Goal: Task Accomplishment & Management: Use online tool/utility

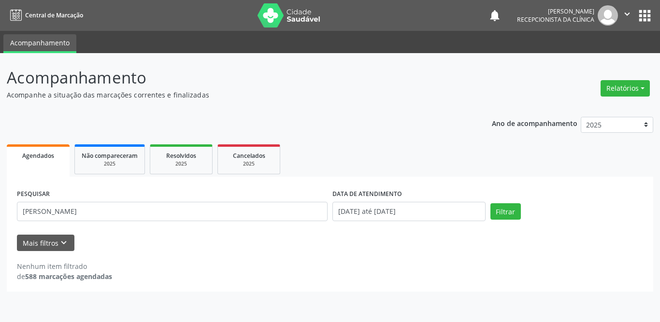
click at [115, 215] on input "[PERSON_NAME]" at bounding box center [172, 211] width 311 height 19
type input "[PERSON_NAME]"
click at [489, 208] on div "Filtrar" at bounding box center [567, 211] width 158 height 16
click at [519, 219] on button "Filtrar" at bounding box center [505, 211] width 30 height 16
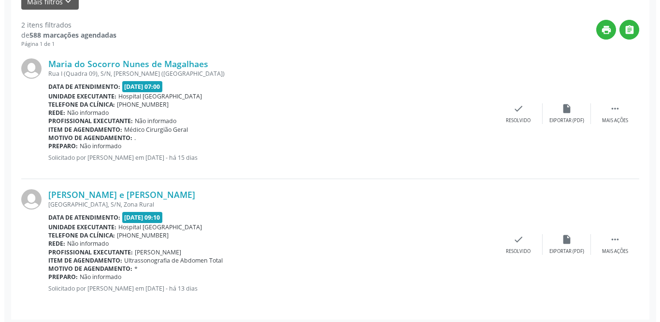
scroll to position [246, 0]
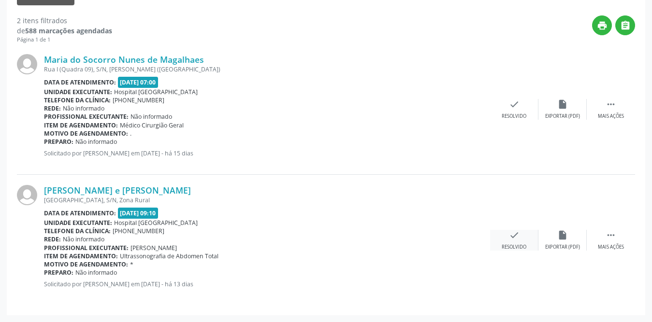
click at [511, 237] on icon "check" at bounding box center [514, 235] width 11 height 11
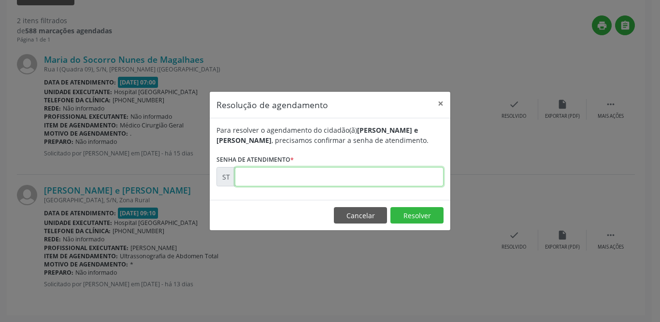
click at [340, 171] on input "text" at bounding box center [339, 176] width 209 height 19
type input "00021068"
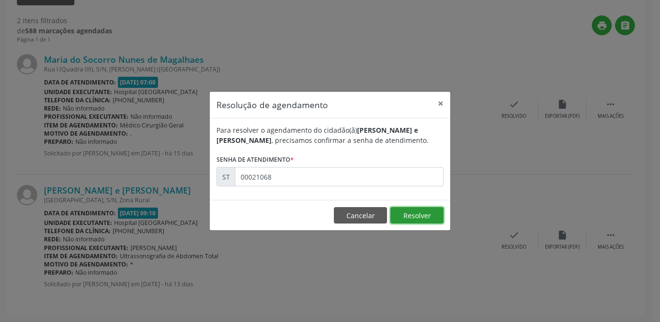
click at [415, 223] on button "Resolver" at bounding box center [416, 215] width 53 height 16
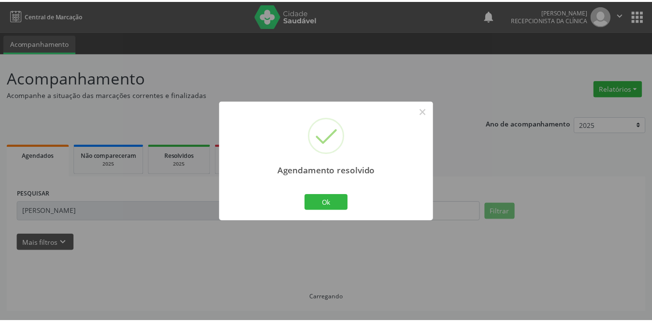
scroll to position [0, 0]
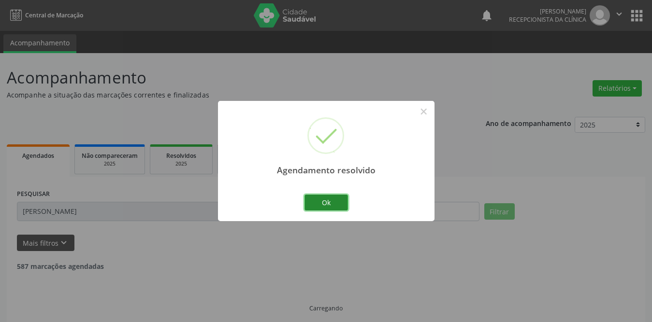
click at [329, 202] on button "Ok" at bounding box center [325, 203] width 43 height 16
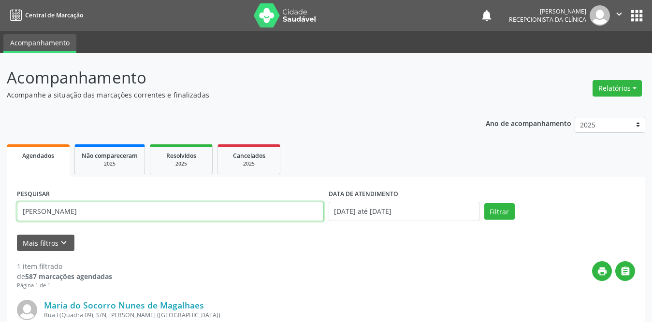
drag, startPoint x: 136, startPoint y: 209, endPoint x: 19, endPoint y: 203, distance: 116.6
click at [20, 203] on input "[PERSON_NAME]" at bounding box center [170, 211] width 307 height 19
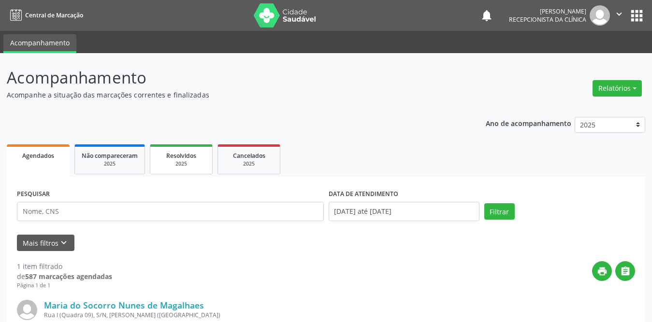
click at [185, 153] on span "Resolvidos" at bounding box center [181, 156] width 30 height 8
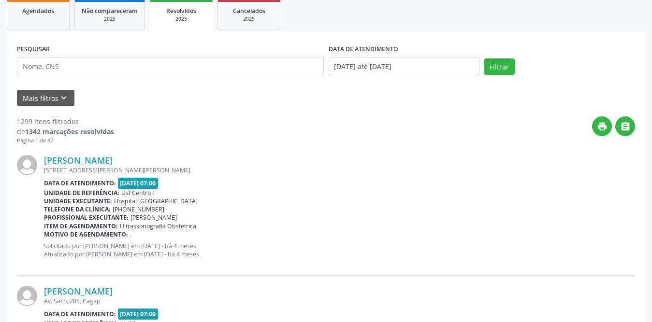
scroll to position [193, 0]
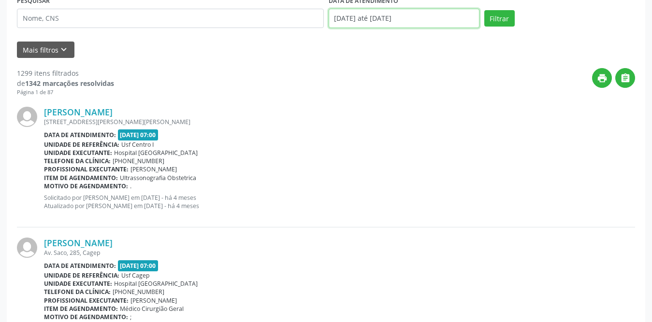
click at [419, 19] on input "[DATE] até [DATE]" at bounding box center [404, 18] width 151 height 19
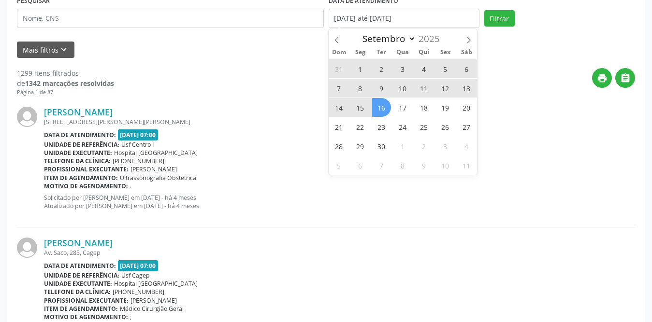
click at [360, 72] on span "1" at bounding box center [360, 68] width 19 height 19
type input "[DATE]"
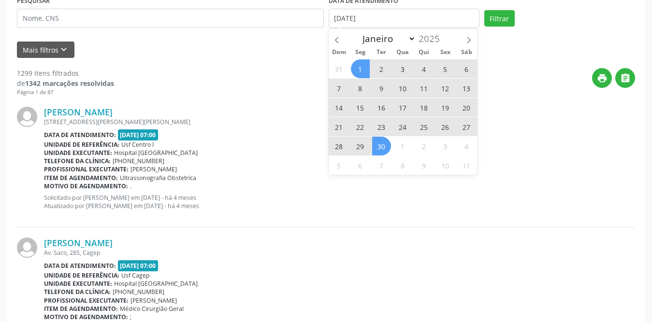
click at [386, 153] on span "30" at bounding box center [381, 146] width 19 height 19
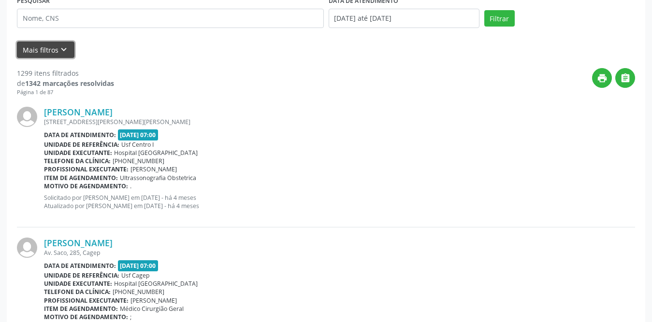
click at [67, 53] on icon "keyboard_arrow_down" at bounding box center [63, 49] width 11 height 11
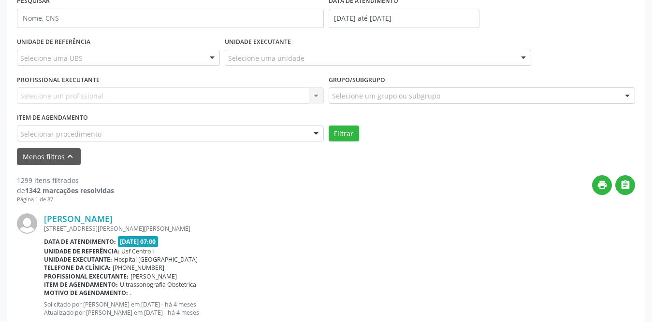
click at [112, 50] on div "Selecione uma UBS" at bounding box center [118, 58] width 203 height 16
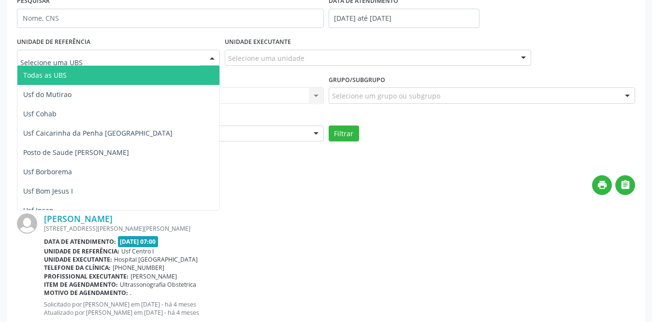
click at [89, 78] on span "Todas as UBS" at bounding box center [135, 75] width 237 height 19
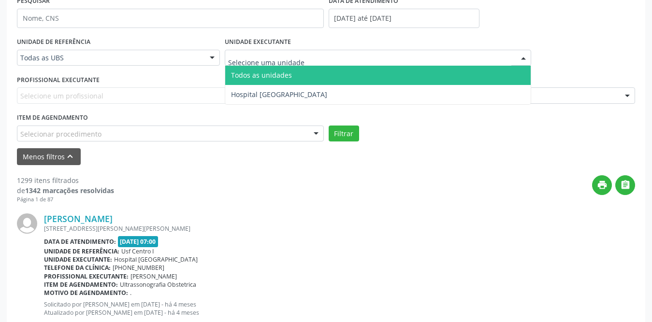
click at [307, 56] on div at bounding box center [378, 58] width 307 height 16
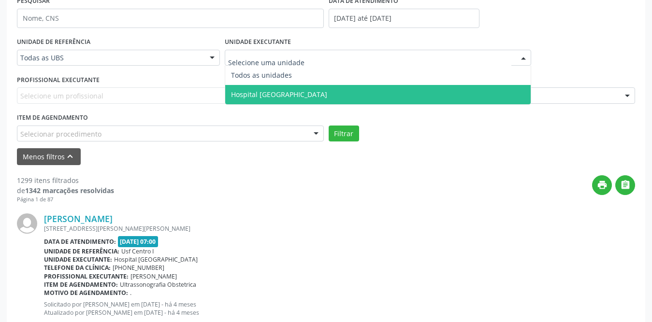
click at [290, 92] on span "Hospital [GEOGRAPHIC_DATA]" at bounding box center [279, 94] width 96 height 9
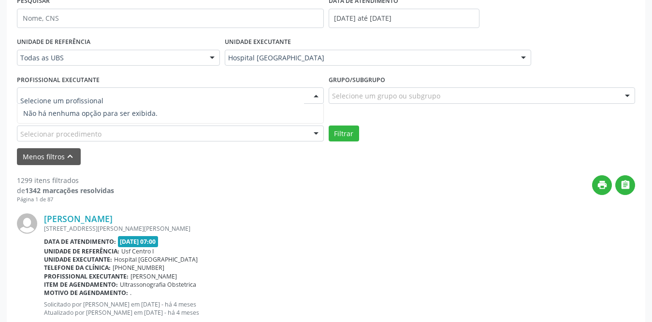
click at [214, 97] on div at bounding box center [170, 95] width 307 height 16
click at [214, 97] on input "text" at bounding box center [162, 100] width 284 height 19
type input "y"
click at [485, 89] on div "Selecione um grupo ou subgrupo" at bounding box center [482, 95] width 307 height 16
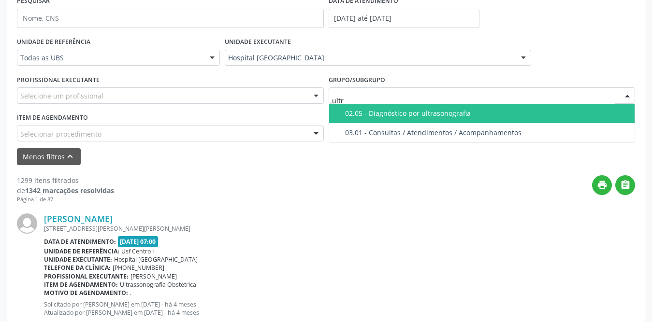
type input "ultra"
click at [462, 110] on div "02.05 - Diagnóstico por ultrasonografia" at bounding box center [487, 114] width 284 height 8
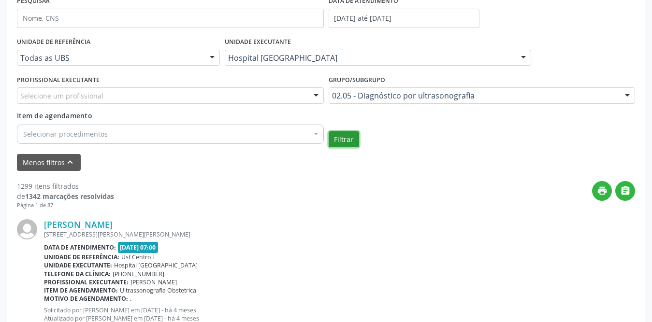
click at [345, 135] on button "Filtrar" at bounding box center [344, 139] width 30 height 16
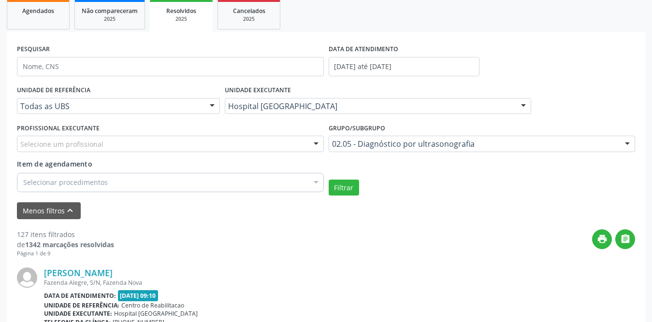
scroll to position [97, 0]
